Goal: Task Accomplishment & Management: Complete application form

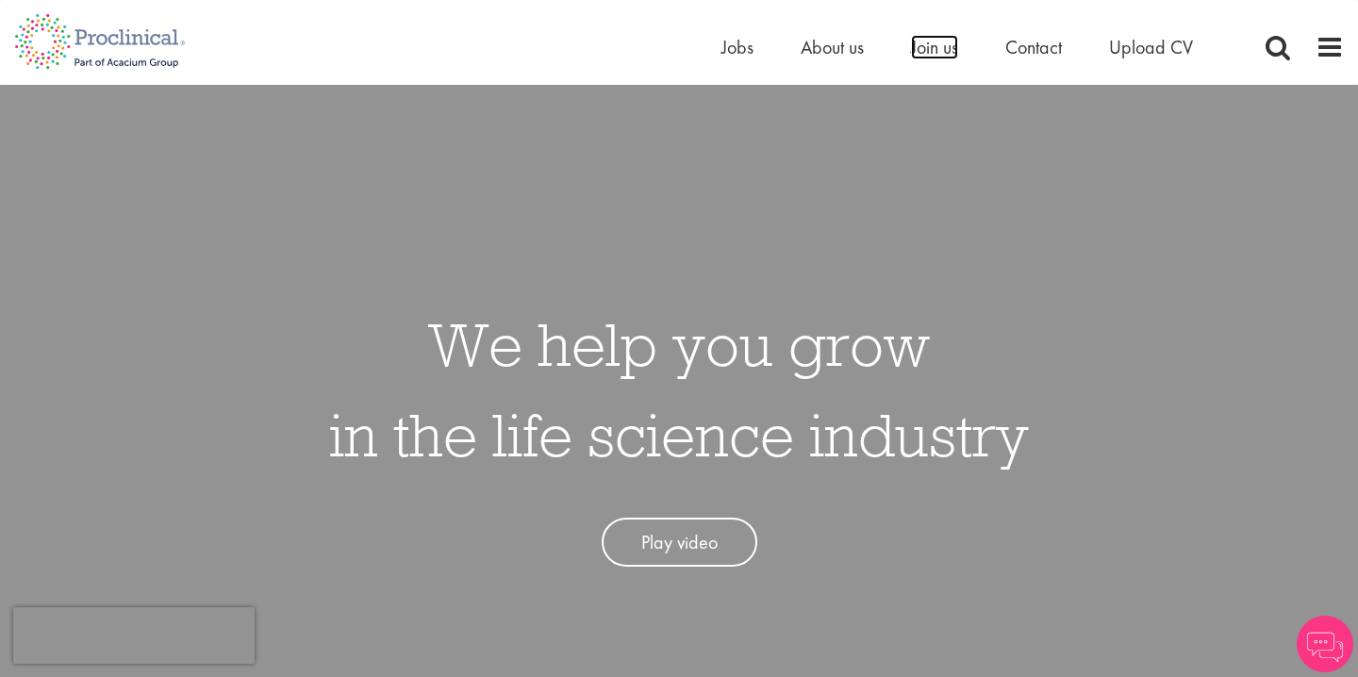
click at [951, 37] on span "Join us" at bounding box center [934, 47] width 47 height 25
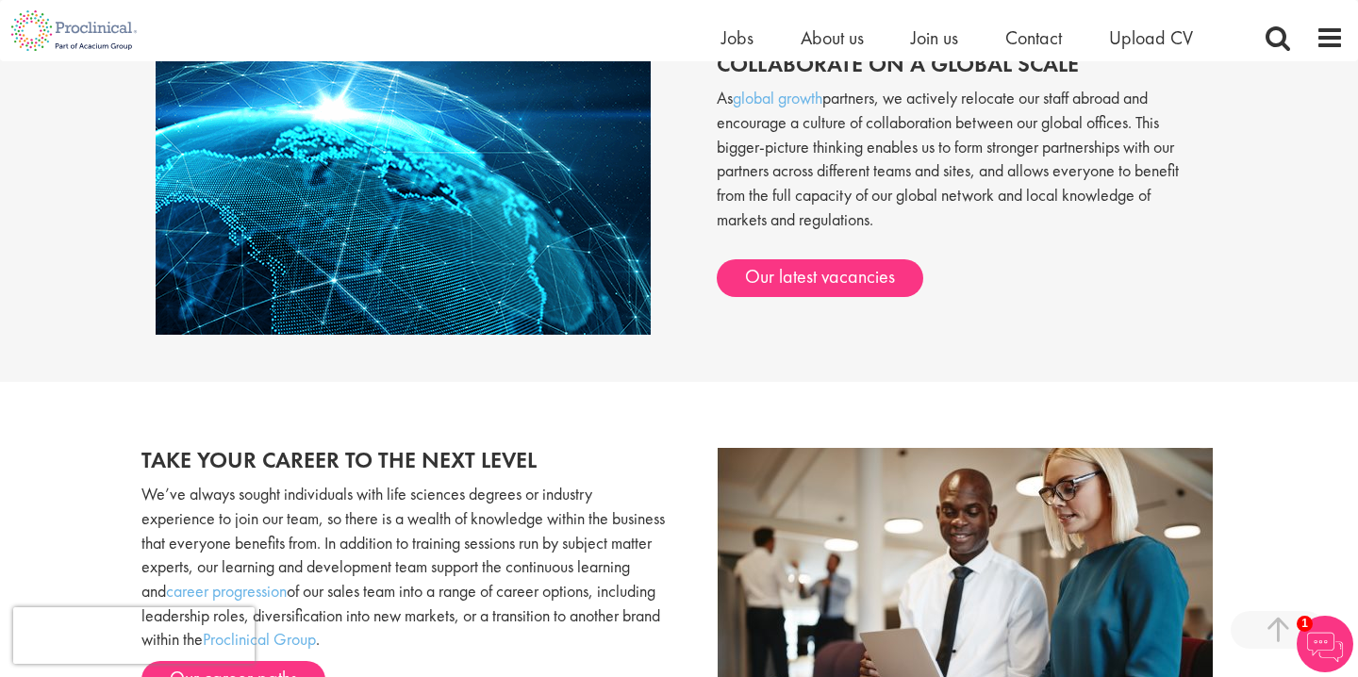
scroll to position [1460, 0]
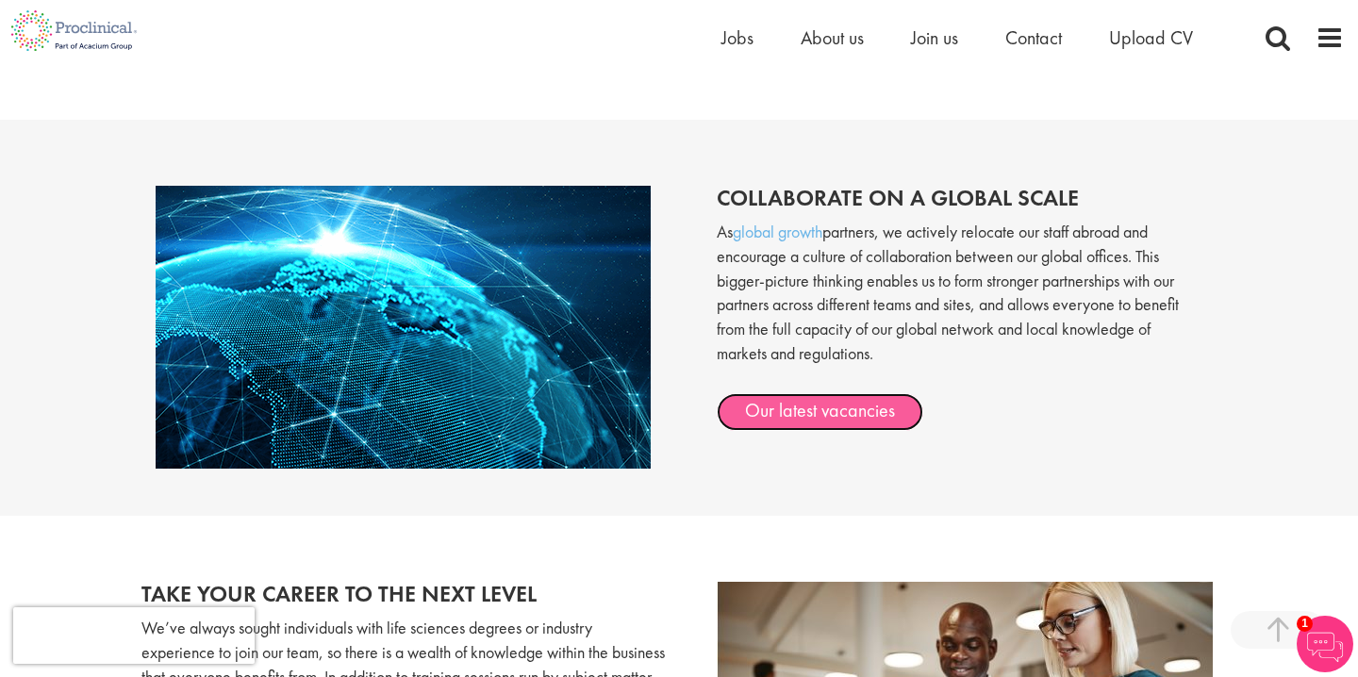
click at [777, 409] on link "Our latest vacancies" at bounding box center [820, 412] width 207 height 38
click at [809, 414] on link "Our latest vacancies" at bounding box center [820, 412] width 207 height 38
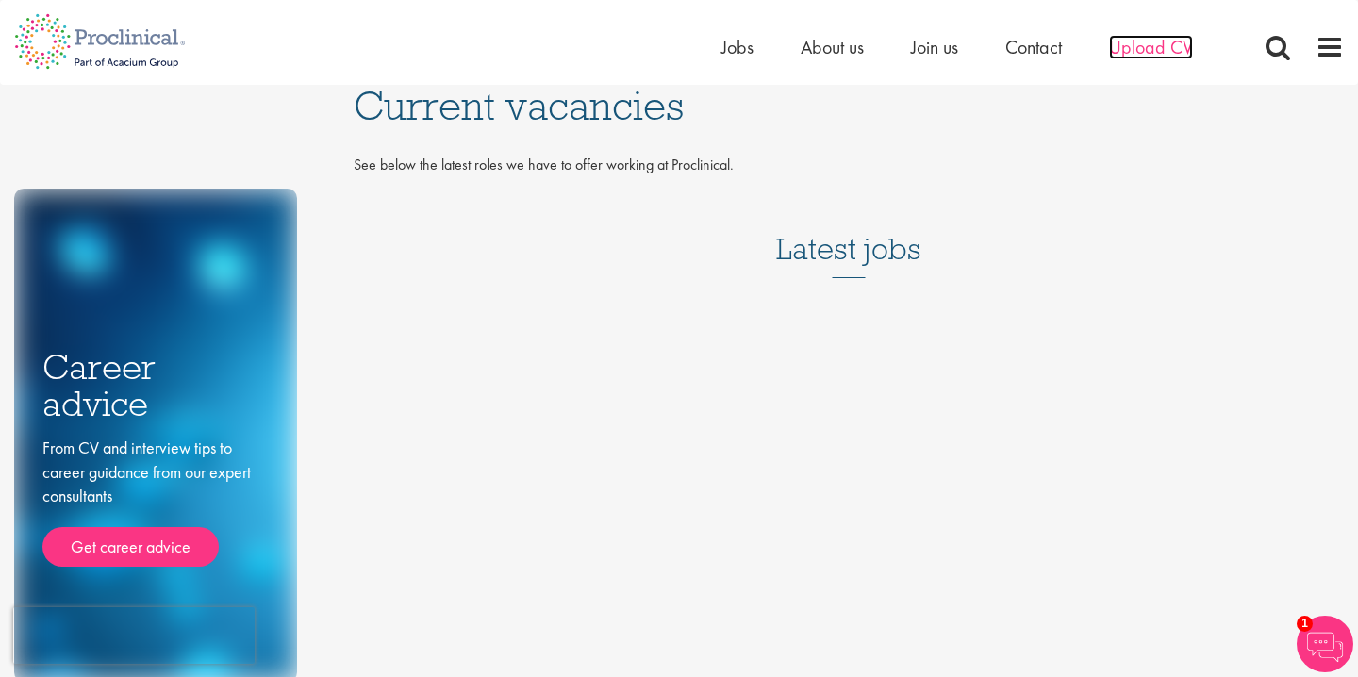
click at [1147, 53] on span "Upload CV" at bounding box center [1151, 47] width 84 height 25
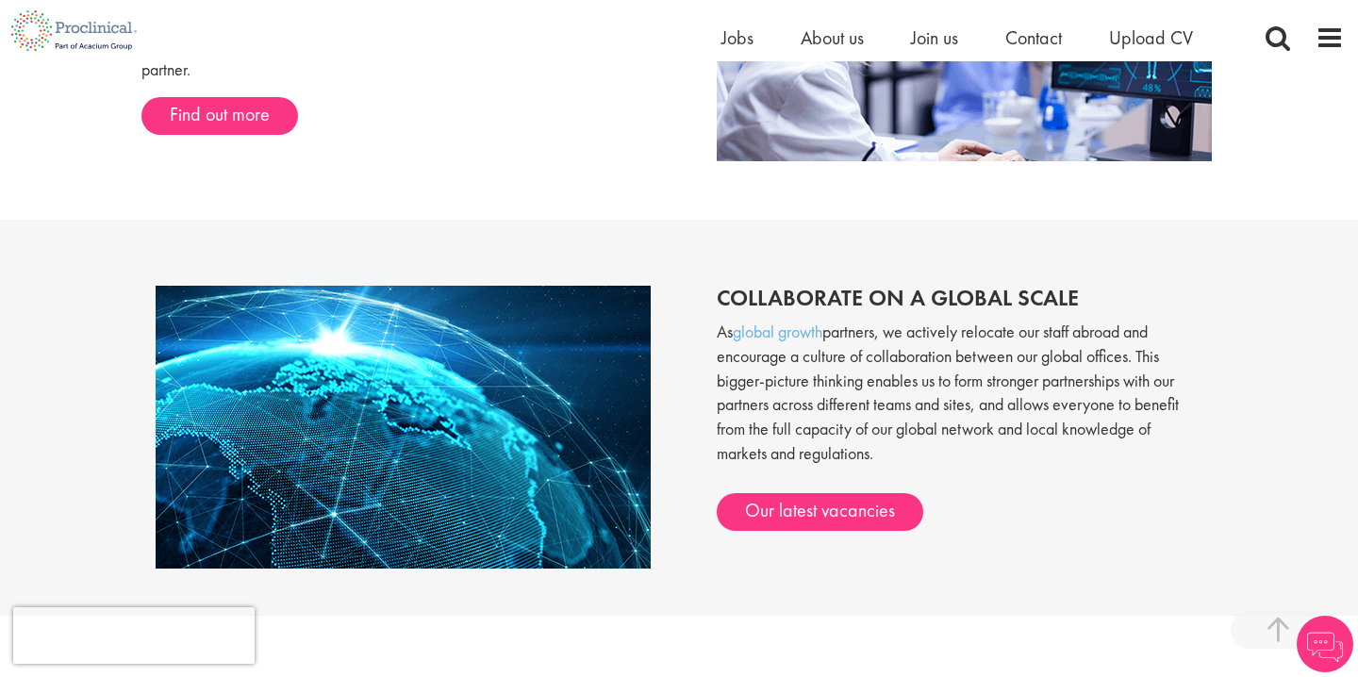
scroll to position [1455, 0]
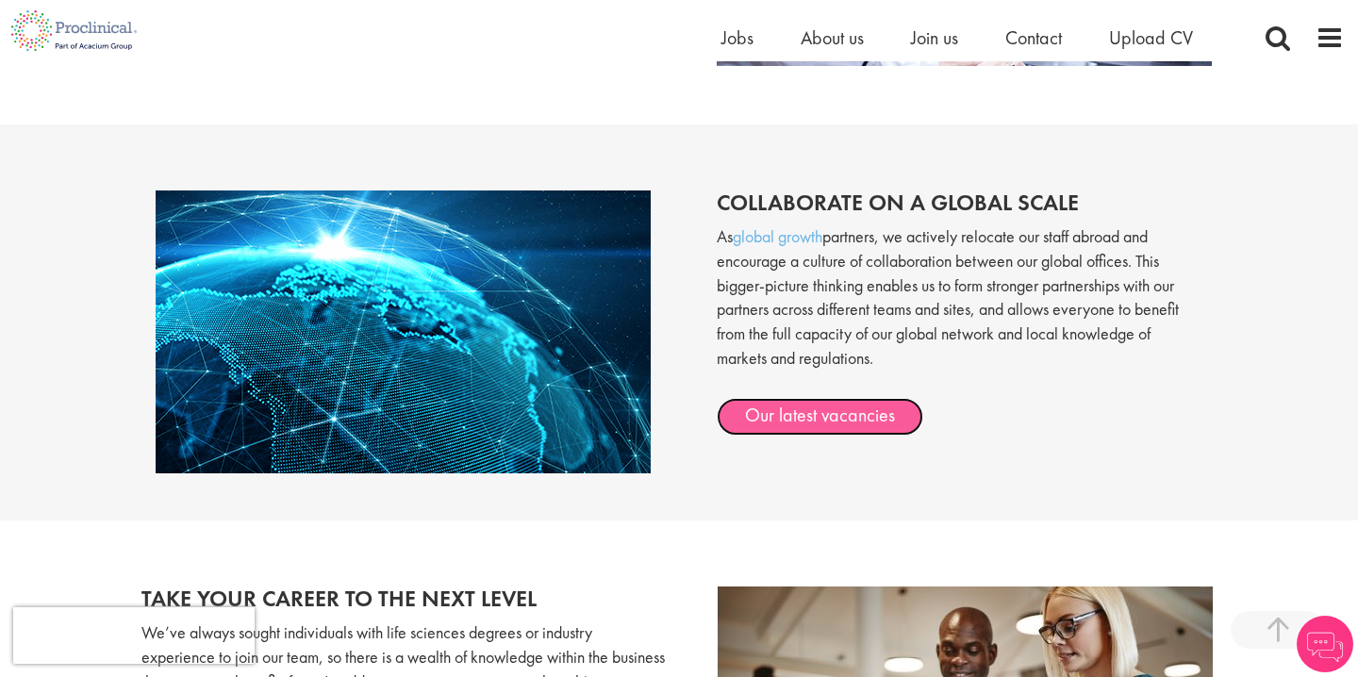
click at [778, 426] on link "Our latest vacancies" at bounding box center [820, 417] width 207 height 38
